Goal: Transaction & Acquisition: Purchase product/service

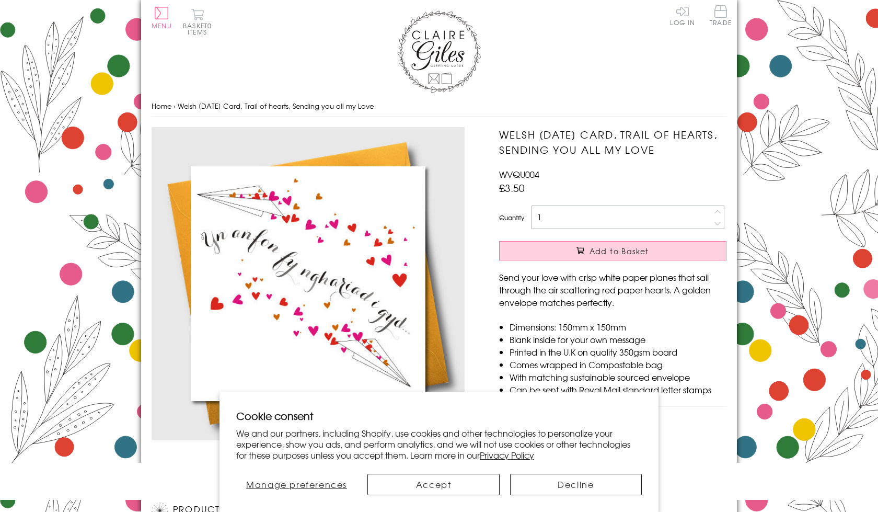
scroll to position [476, 0]
